Goal: Task Accomplishment & Management: Use online tool/utility

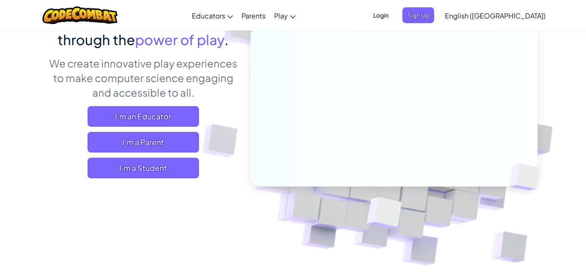
scroll to position [97, 0]
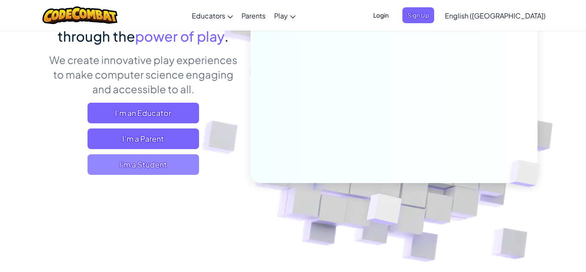
click at [101, 167] on span "I'm a Student" at bounding box center [144, 164] width 112 height 21
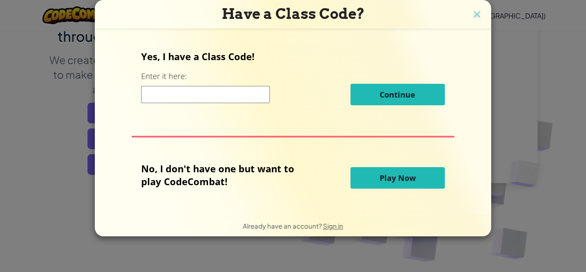
click at [423, 176] on button "Play Now" at bounding box center [398, 177] width 94 height 21
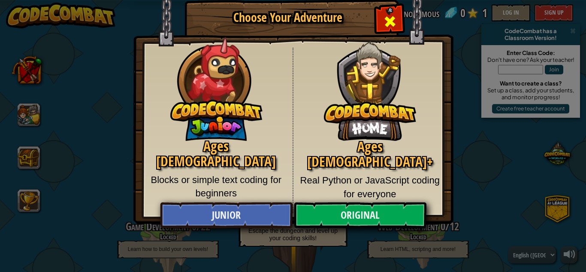
click at [383, 21] on span "Close modal" at bounding box center [390, 22] width 14 height 14
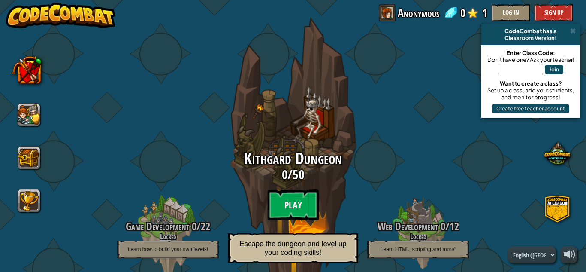
click at [313, 208] on btn "Play" at bounding box center [292, 204] width 51 height 31
